Goal: Information Seeking & Learning: Learn about a topic

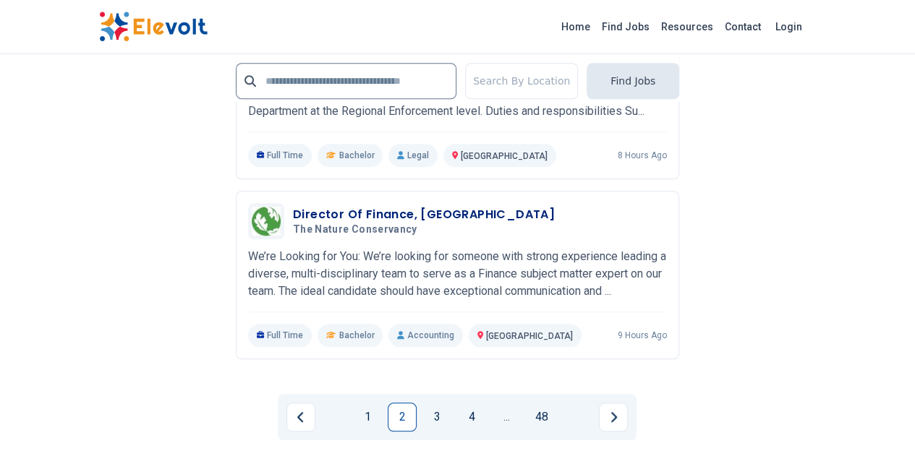
scroll to position [3310, 0]
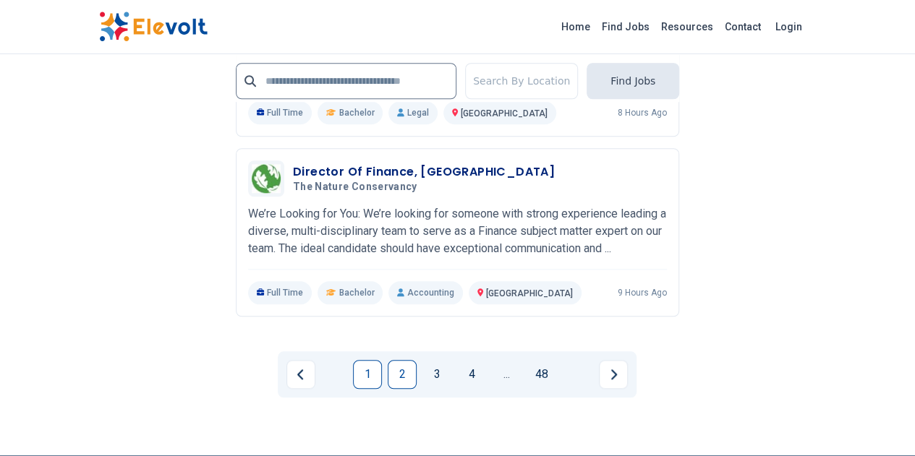
click at [365, 360] on link "1" at bounding box center [367, 374] width 29 height 29
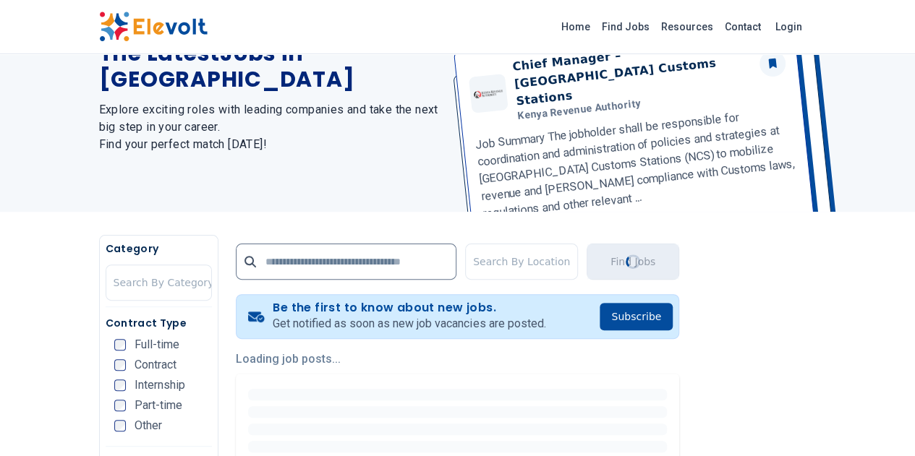
scroll to position [217, 0]
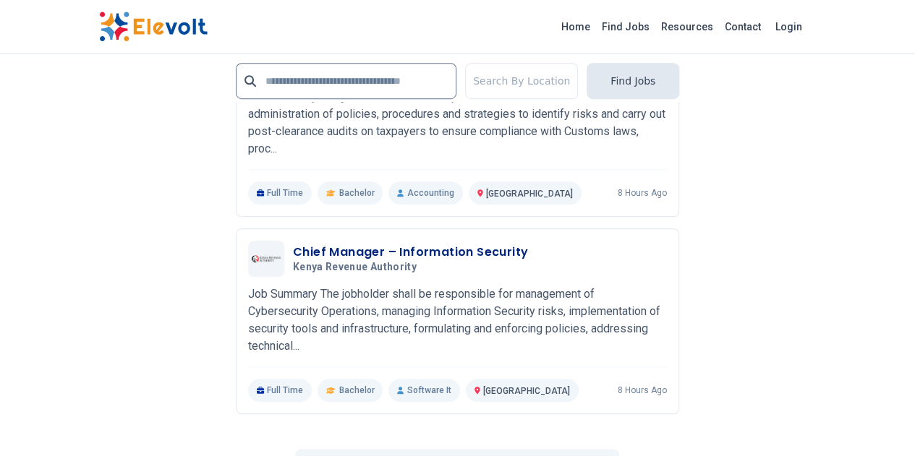
scroll to position [3310, 0]
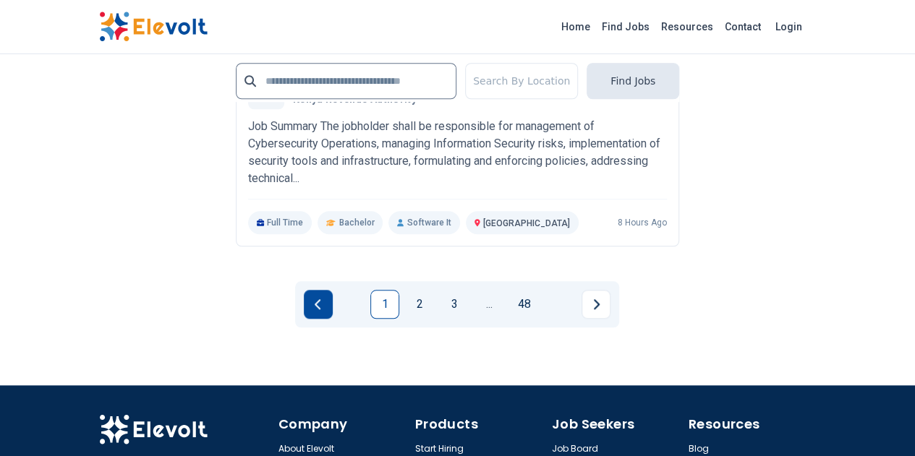
click at [315, 290] on button "Previous page" at bounding box center [318, 304] width 29 height 29
click at [383, 281] on div "1 2 3 ... 48" at bounding box center [457, 304] width 324 height 46
click at [381, 290] on link "1" at bounding box center [384, 304] width 29 height 29
click at [418, 290] on link "2" at bounding box center [419, 304] width 29 height 29
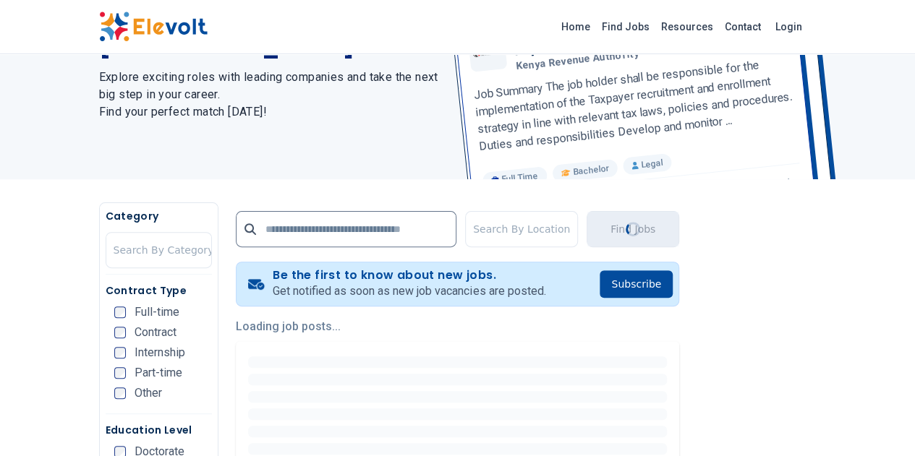
scroll to position [289, 0]
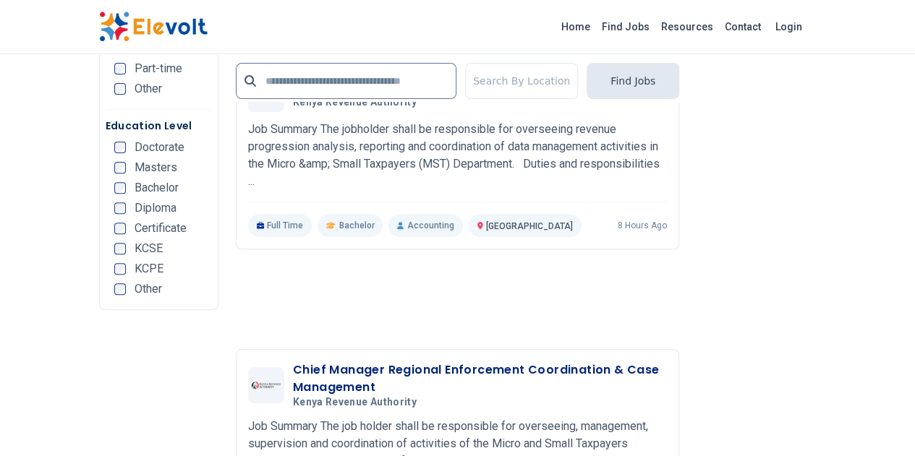
scroll to position [3111, 0]
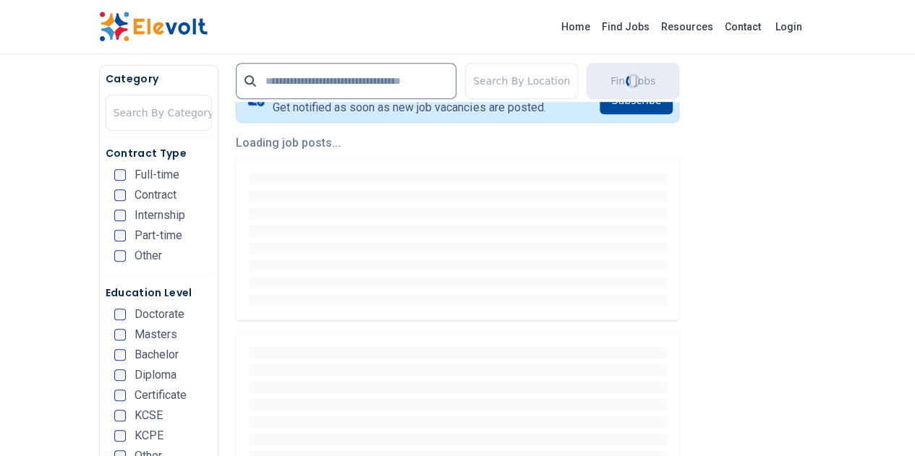
scroll to position [289, 0]
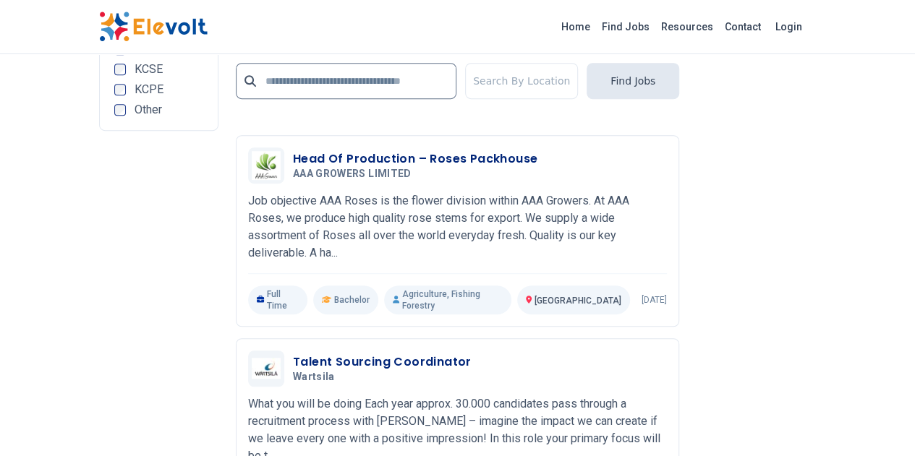
scroll to position [3255, 0]
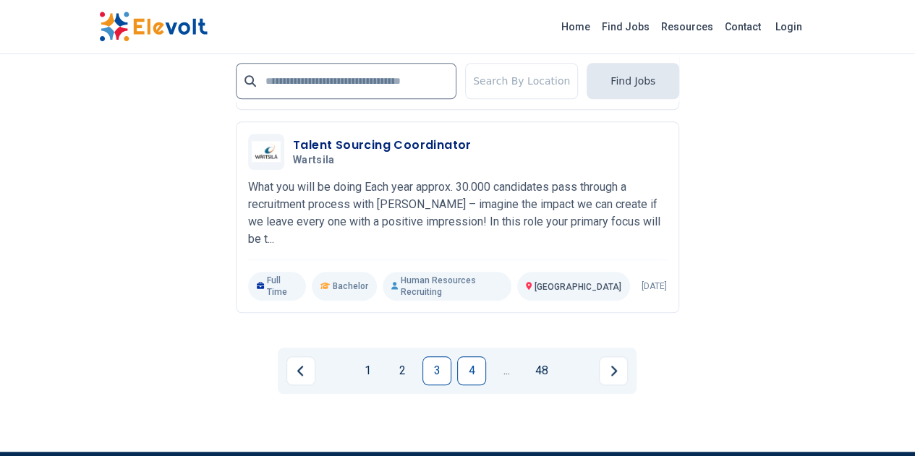
click at [464, 357] on link "4" at bounding box center [471, 371] width 29 height 29
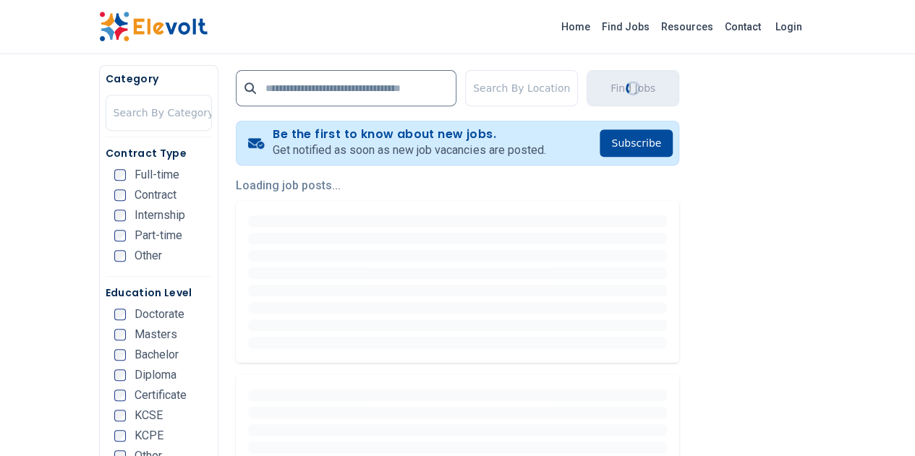
scroll to position [0, 0]
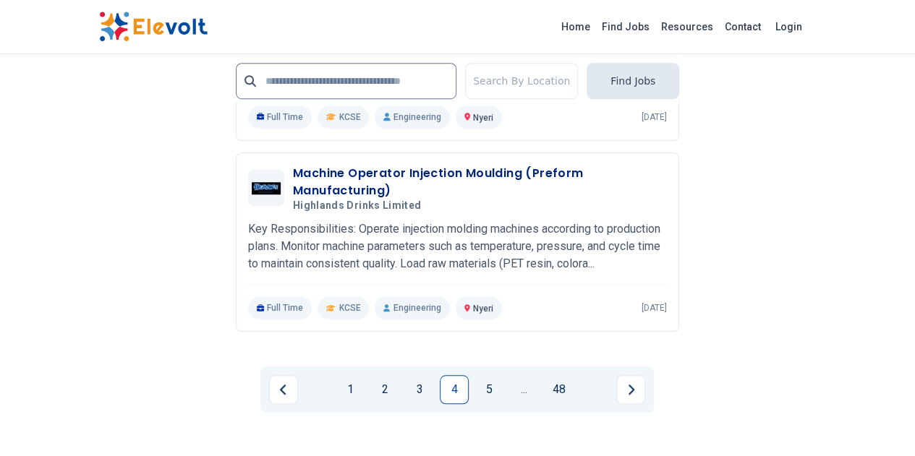
scroll to position [3321, 0]
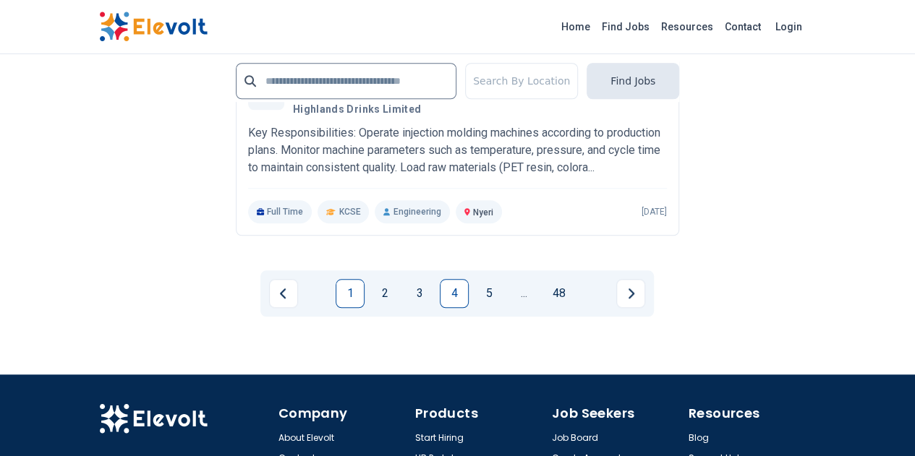
click at [341, 279] on link "1" at bounding box center [350, 293] width 29 height 29
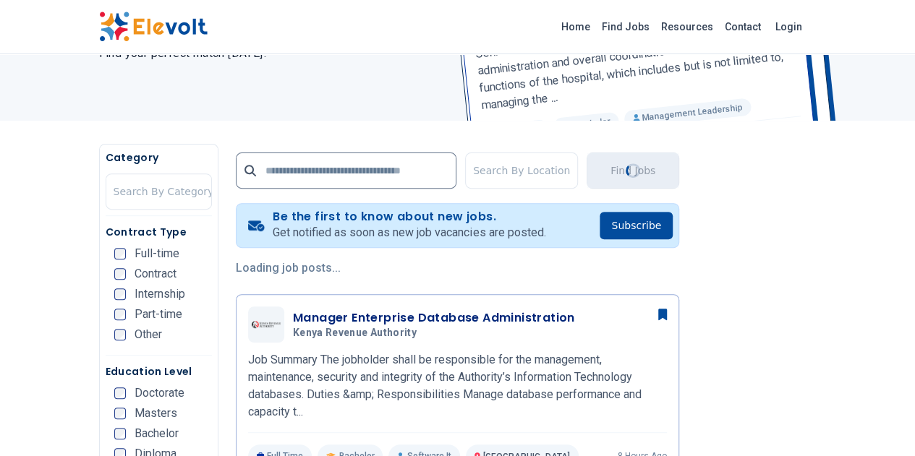
scroll to position [506, 0]
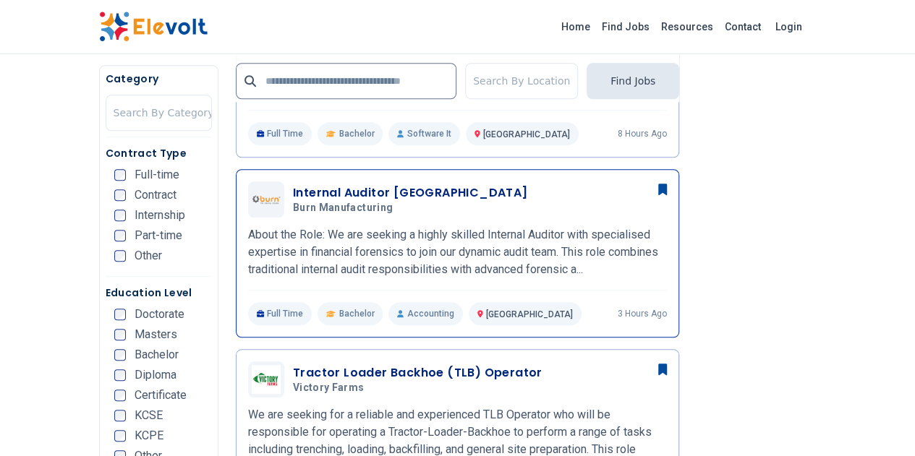
scroll to position [434, 0]
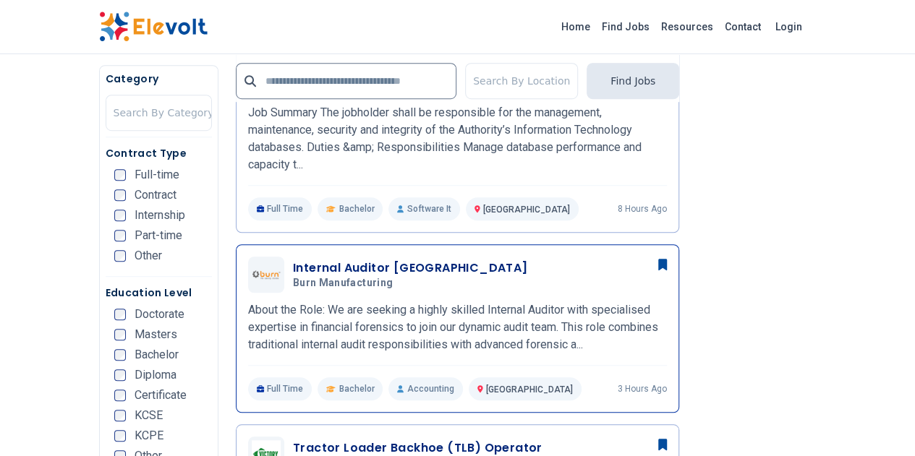
click at [293, 260] on h3 "Internal Auditor [GEOGRAPHIC_DATA]" at bounding box center [410, 268] width 235 height 17
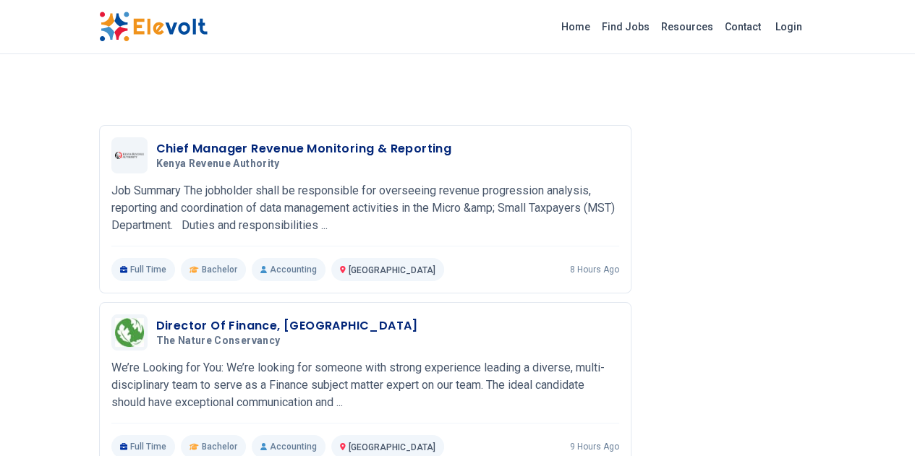
scroll to position [2460, 0]
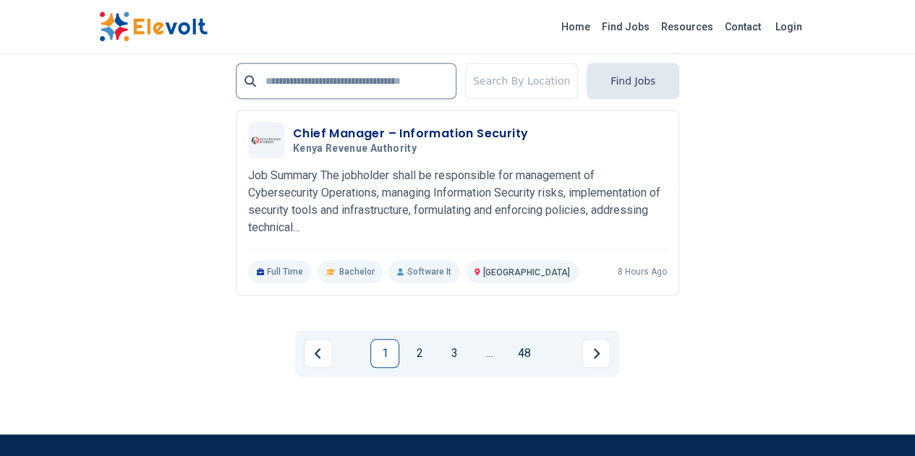
scroll to position [3310, 0]
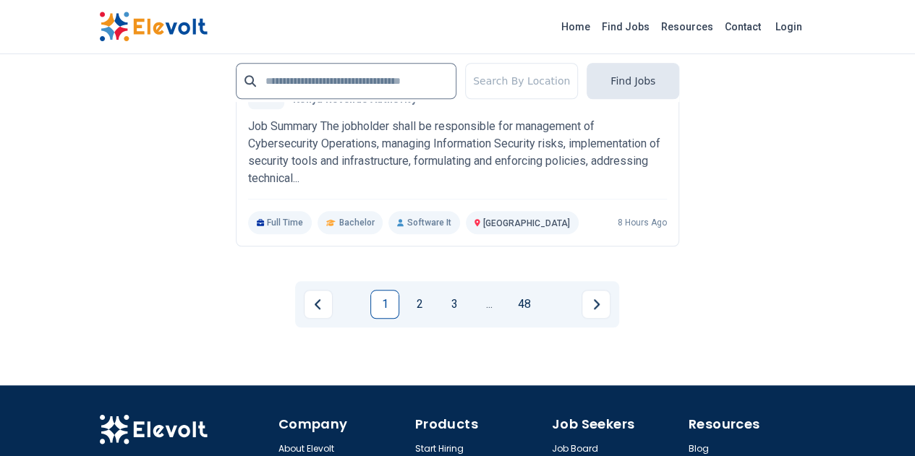
click at [370, 290] on link "1" at bounding box center [384, 304] width 29 height 29
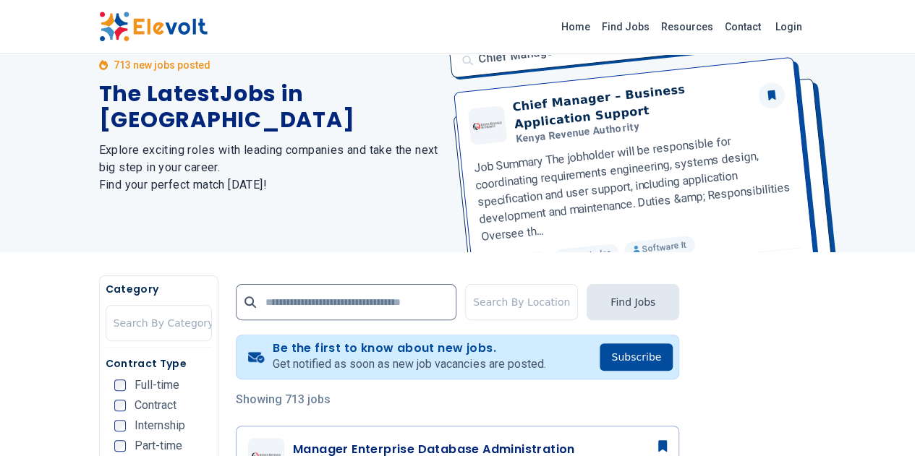
scroll to position [0, 0]
